Goal: Use online tool/utility: Utilize a website feature to perform a specific function

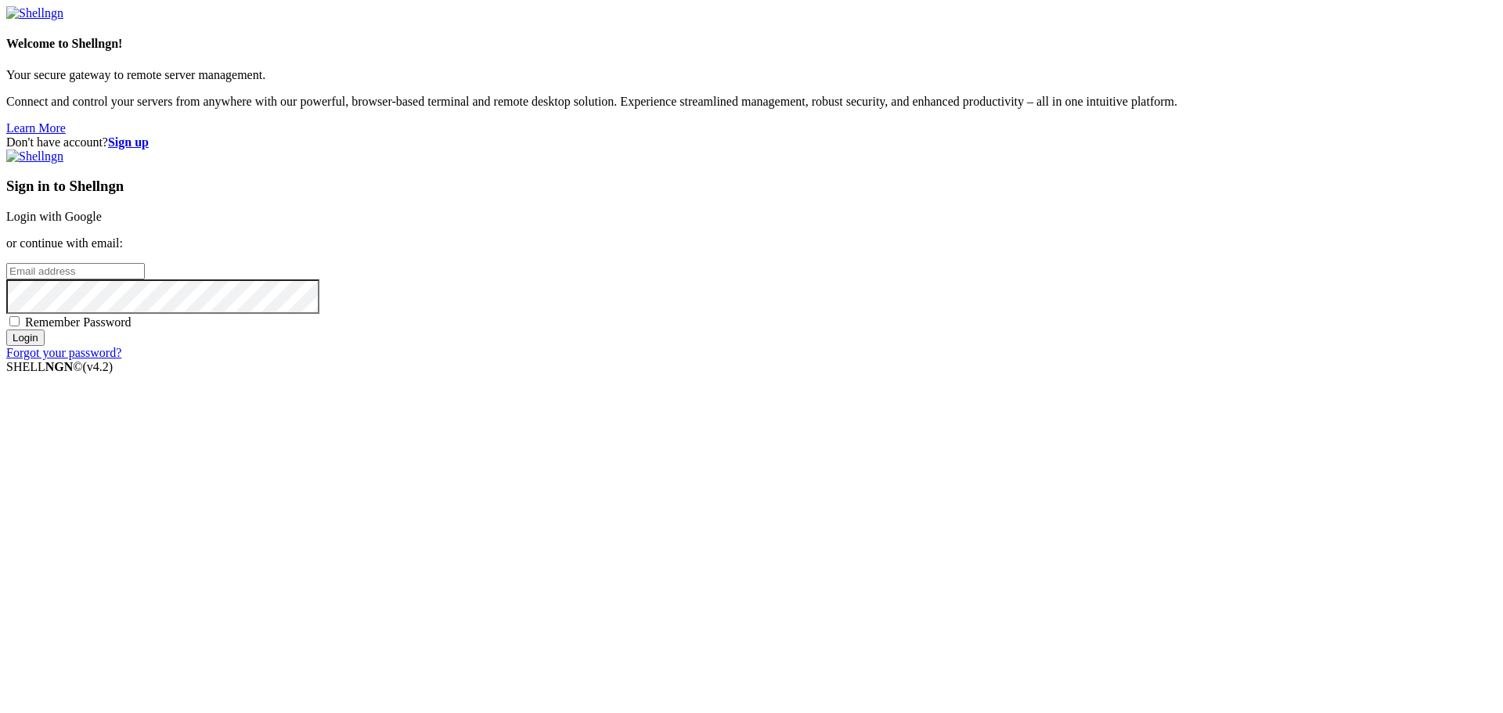
click at [102, 223] on link "Login with Google" at bounding box center [53, 216] width 95 height 13
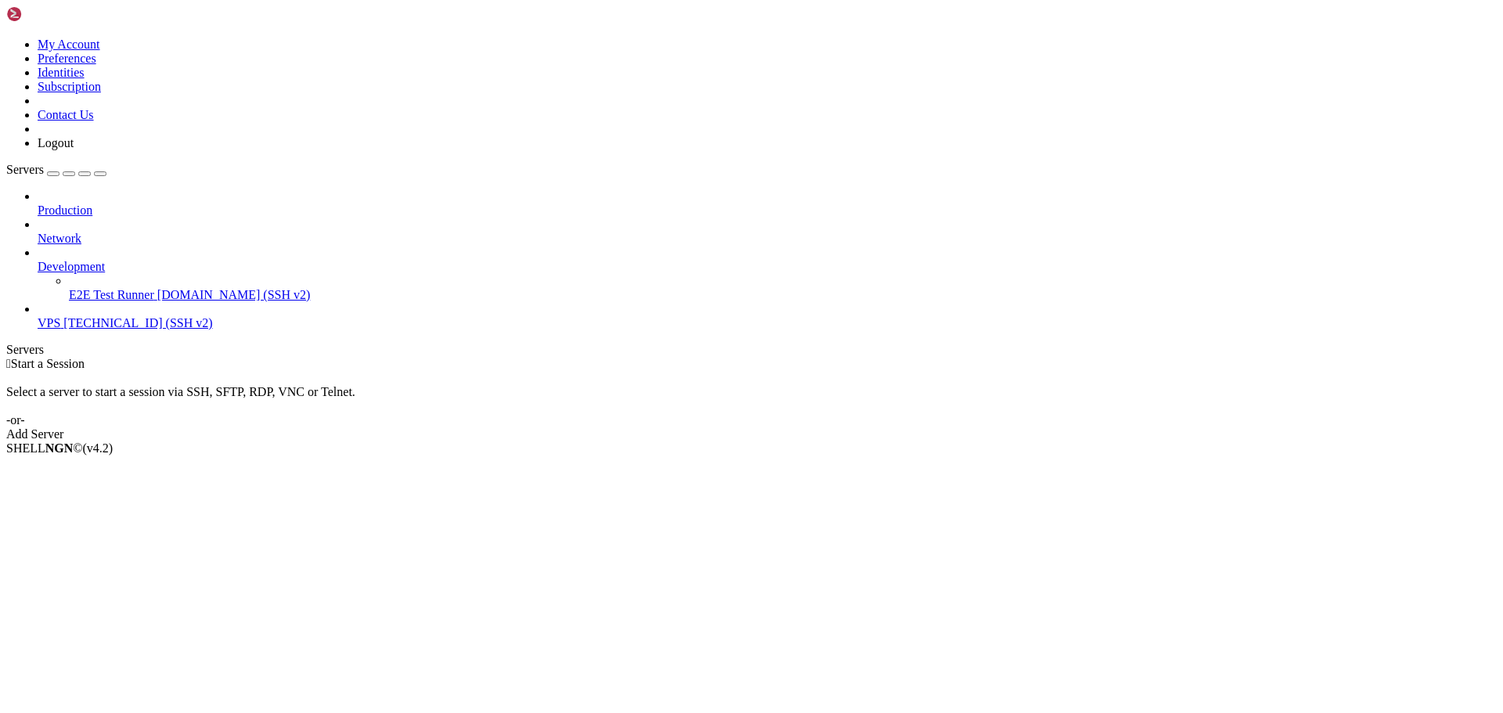
click at [75, 316] on span "[TECHNICAL_ID] (SSH v2)" at bounding box center [137, 322] width 149 height 13
click at [115, 316] on span "[TECHNICAL_ID] (SSH v2)" at bounding box center [137, 322] width 149 height 13
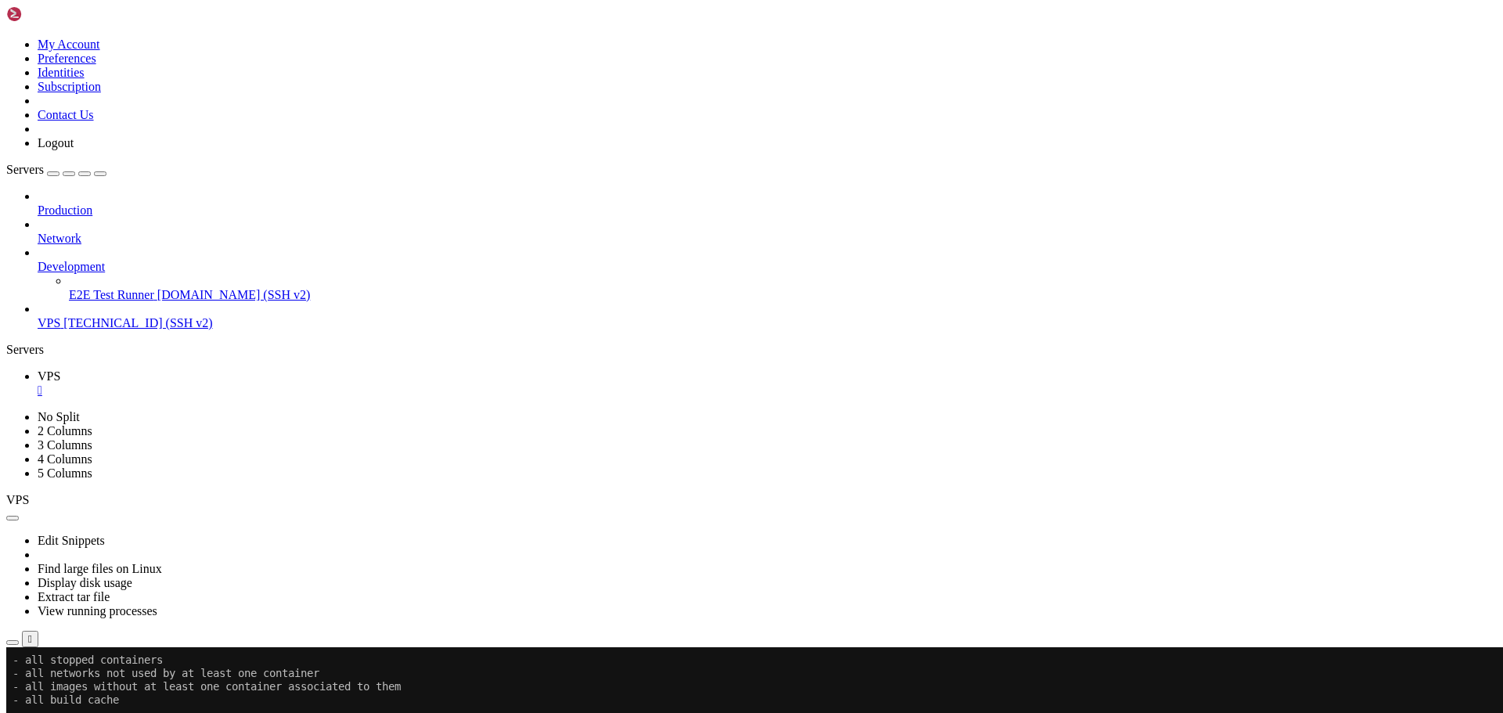
scroll to position [0, 0]
